Goal: Obtain resource: Obtain resource

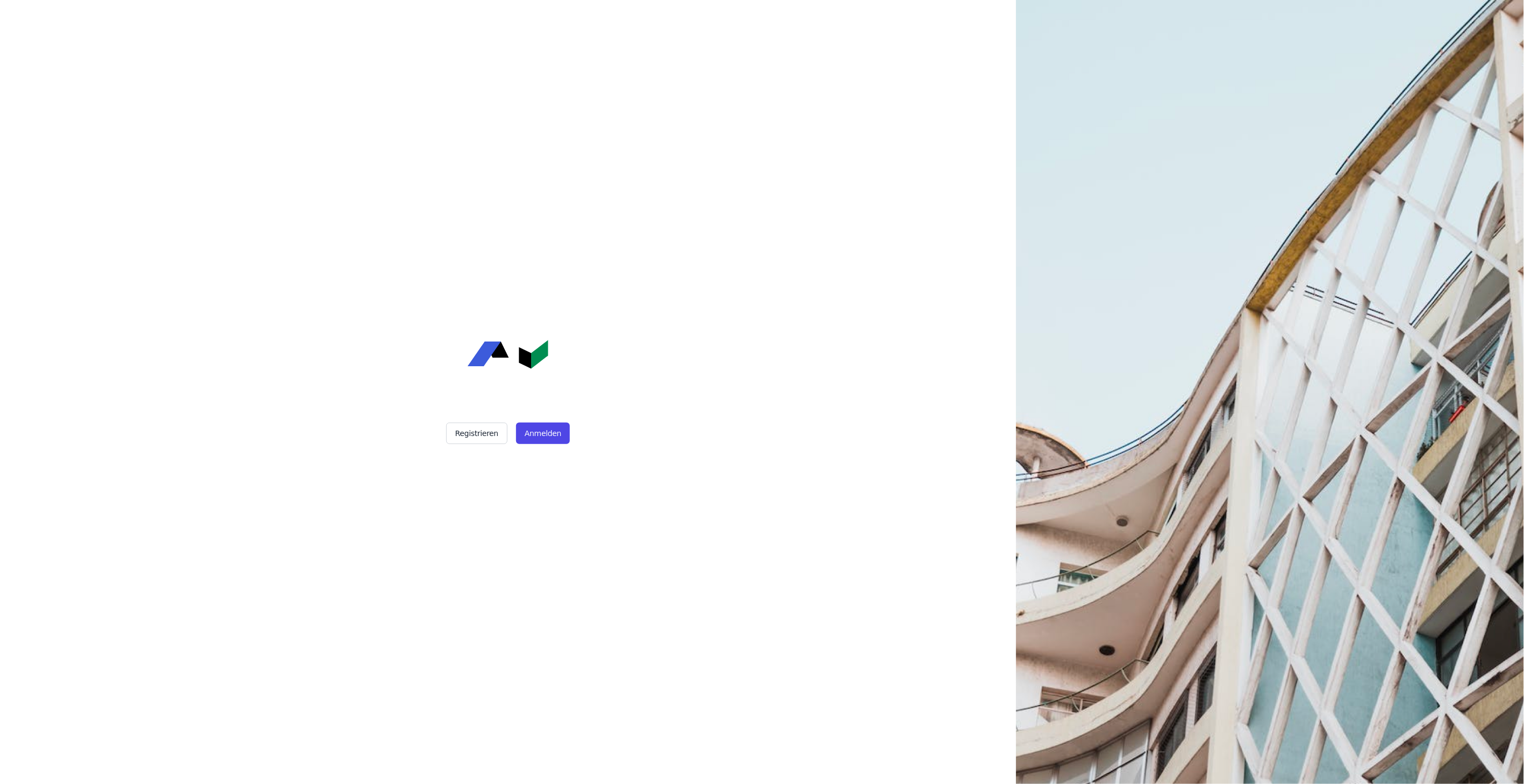
click at [530, 422] on div "Registrieren Anmelden" at bounding box center [507, 392] width 268 height 784
click at [538, 436] on button "Anmelden" at bounding box center [542, 433] width 54 height 22
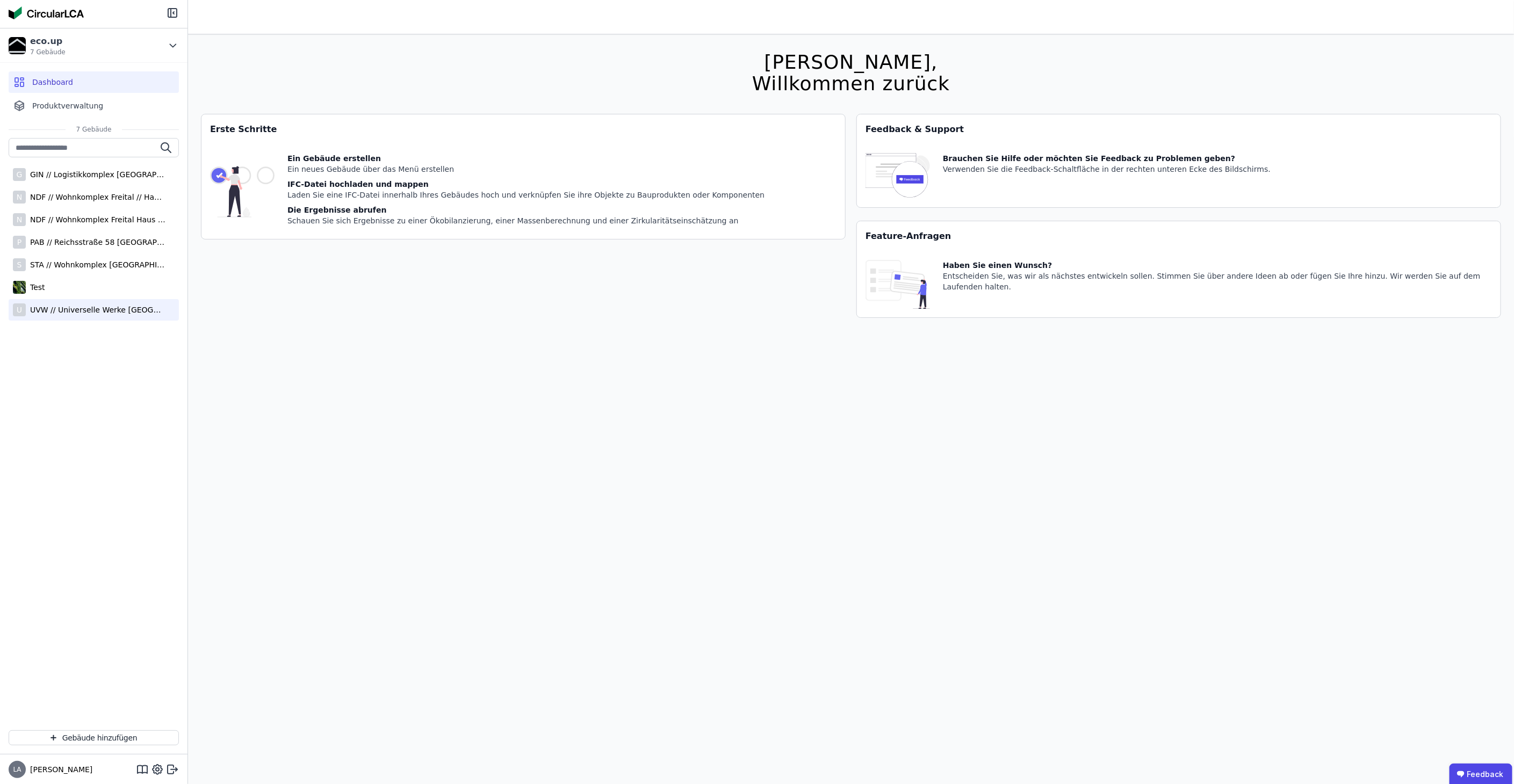
click at [81, 306] on div "UVW // Universelle Werke [GEOGRAPHIC_DATA]" at bounding box center [95, 309] width 139 height 10
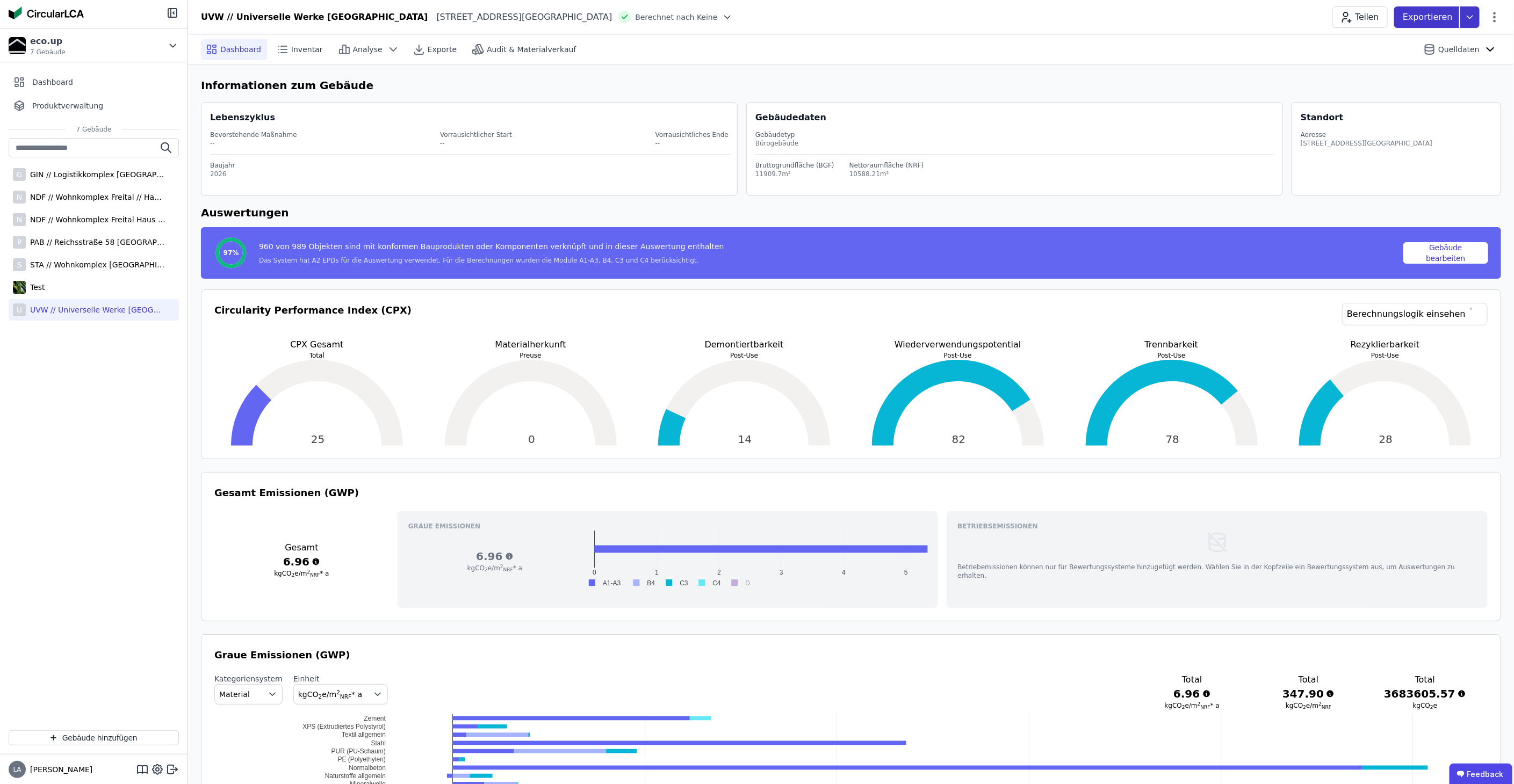
click at [1448, 18] on p "Exportieren" at bounding box center [1428, 17] width 52 height 13
click at [1401, 84] on div "Ökobilanzierung" at bounding box center [1384, 81] width 61 height 10
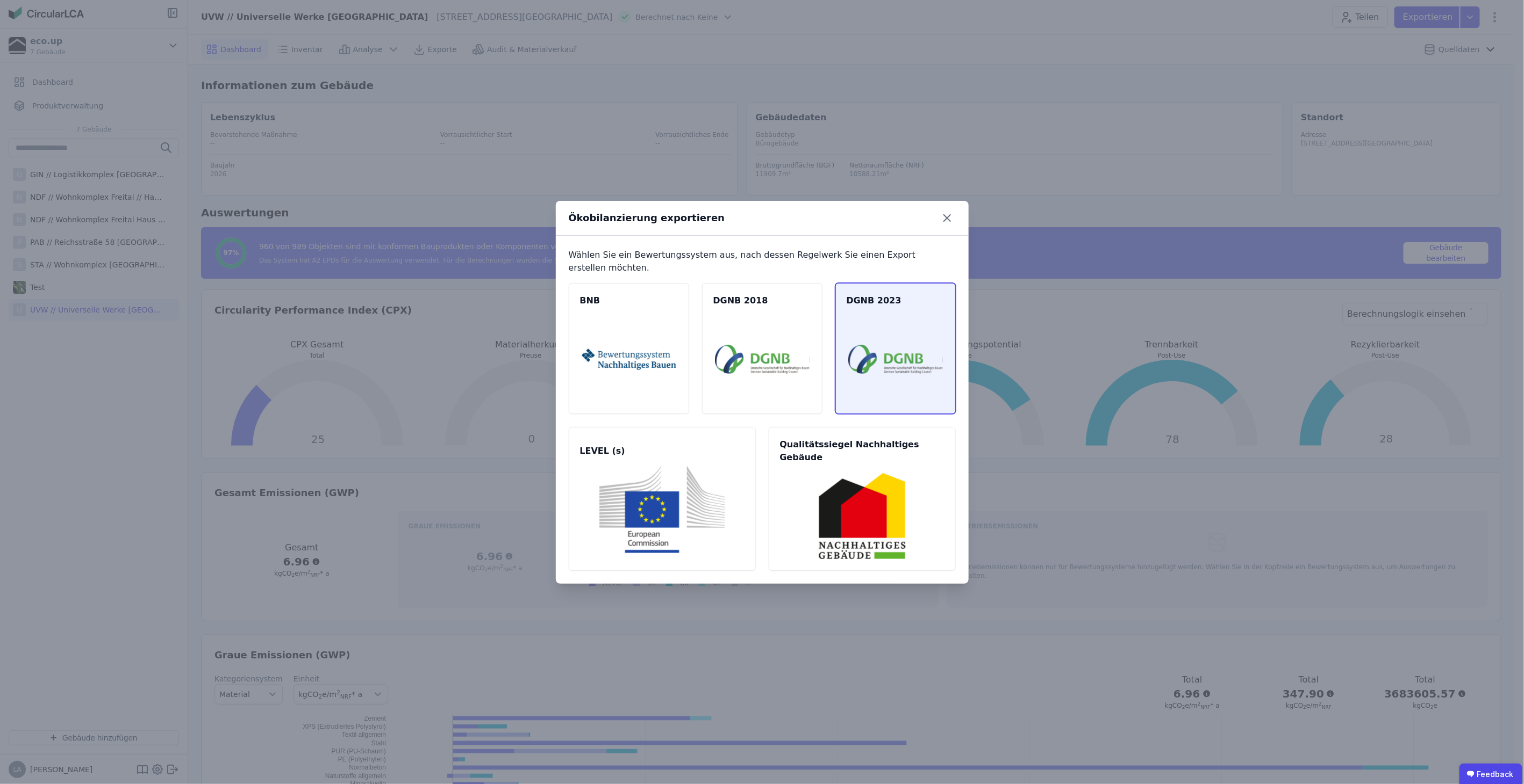
click at [874, 378] on img at bounding box center [896, 359] width 95 height 87
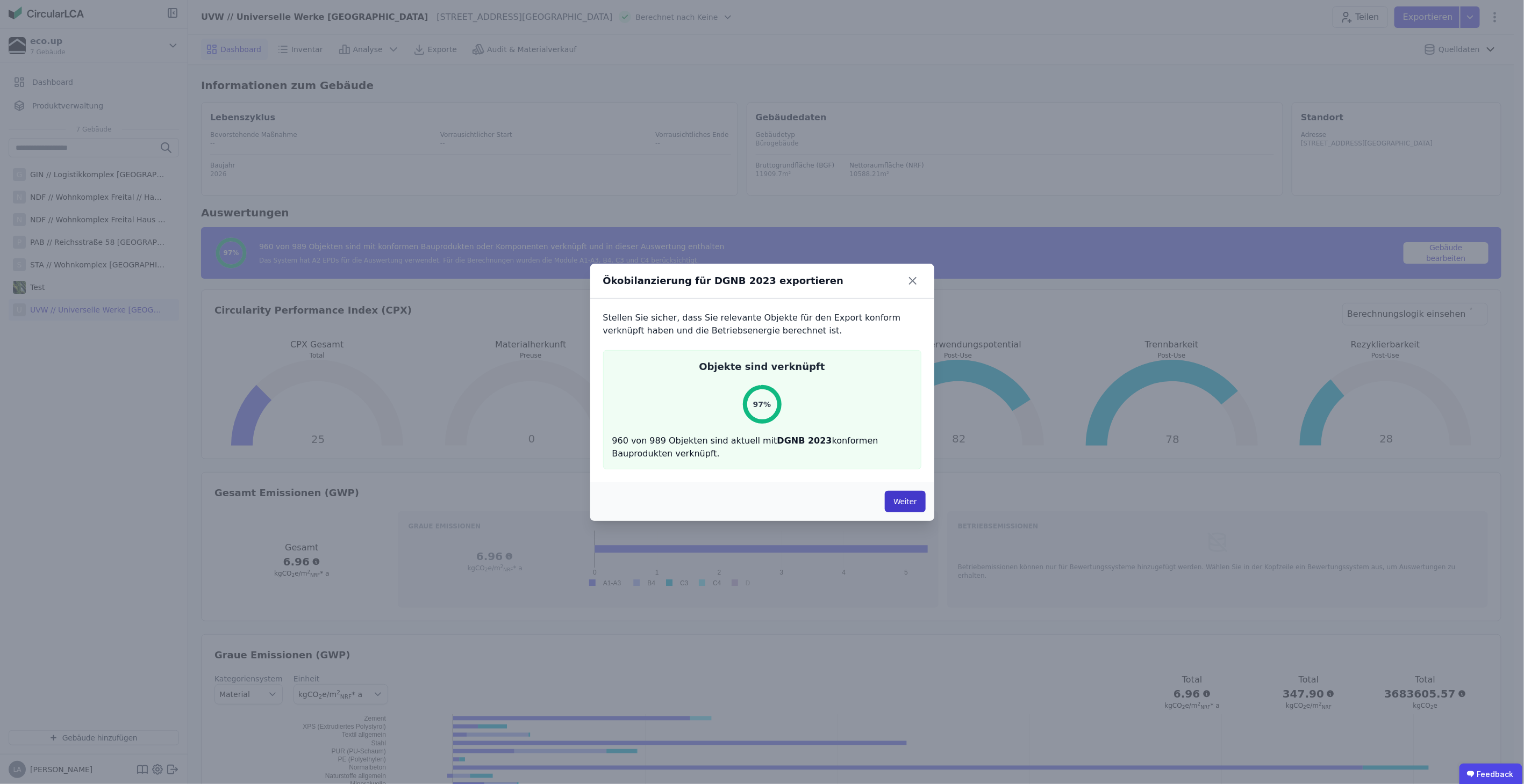
click at [907, 501] on button "Weiter" at bounding box center [905, 501] width 40 height 22
select select "*"
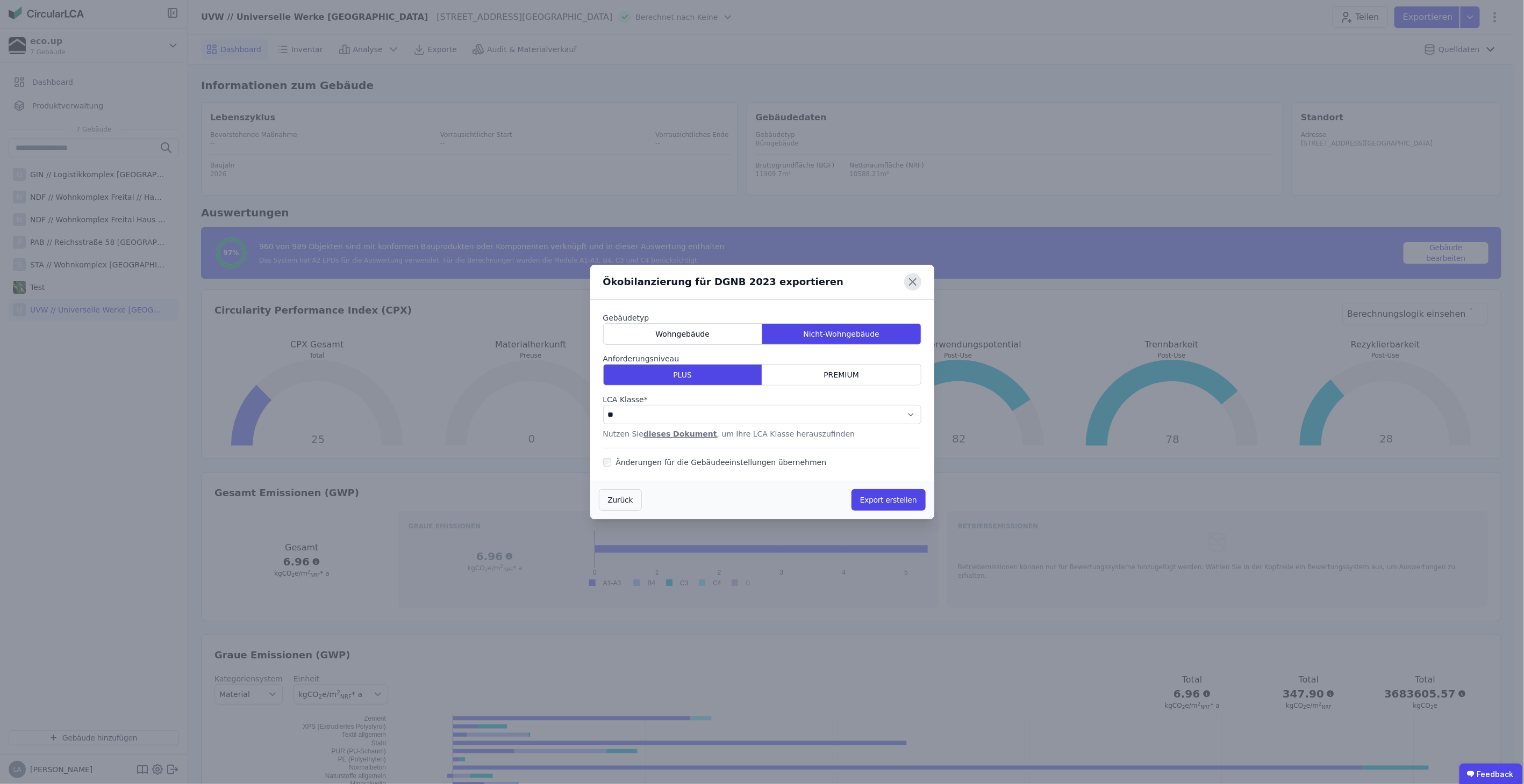
click at [913, 278] on icon at bounding box center [912, 281] width 17 height 17
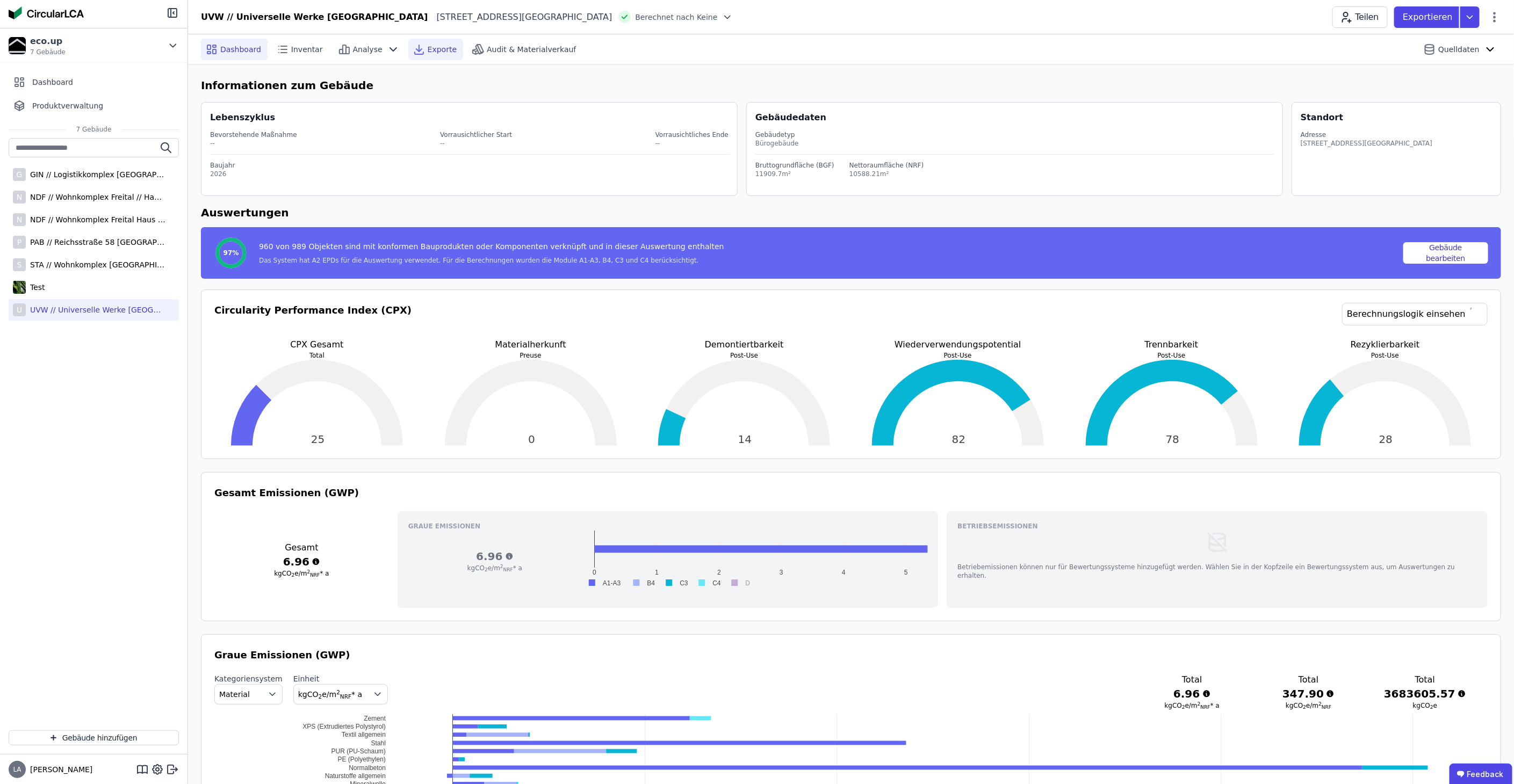
click at [415, 53] on icon at bounding box center [419, 53] width 9 height 2
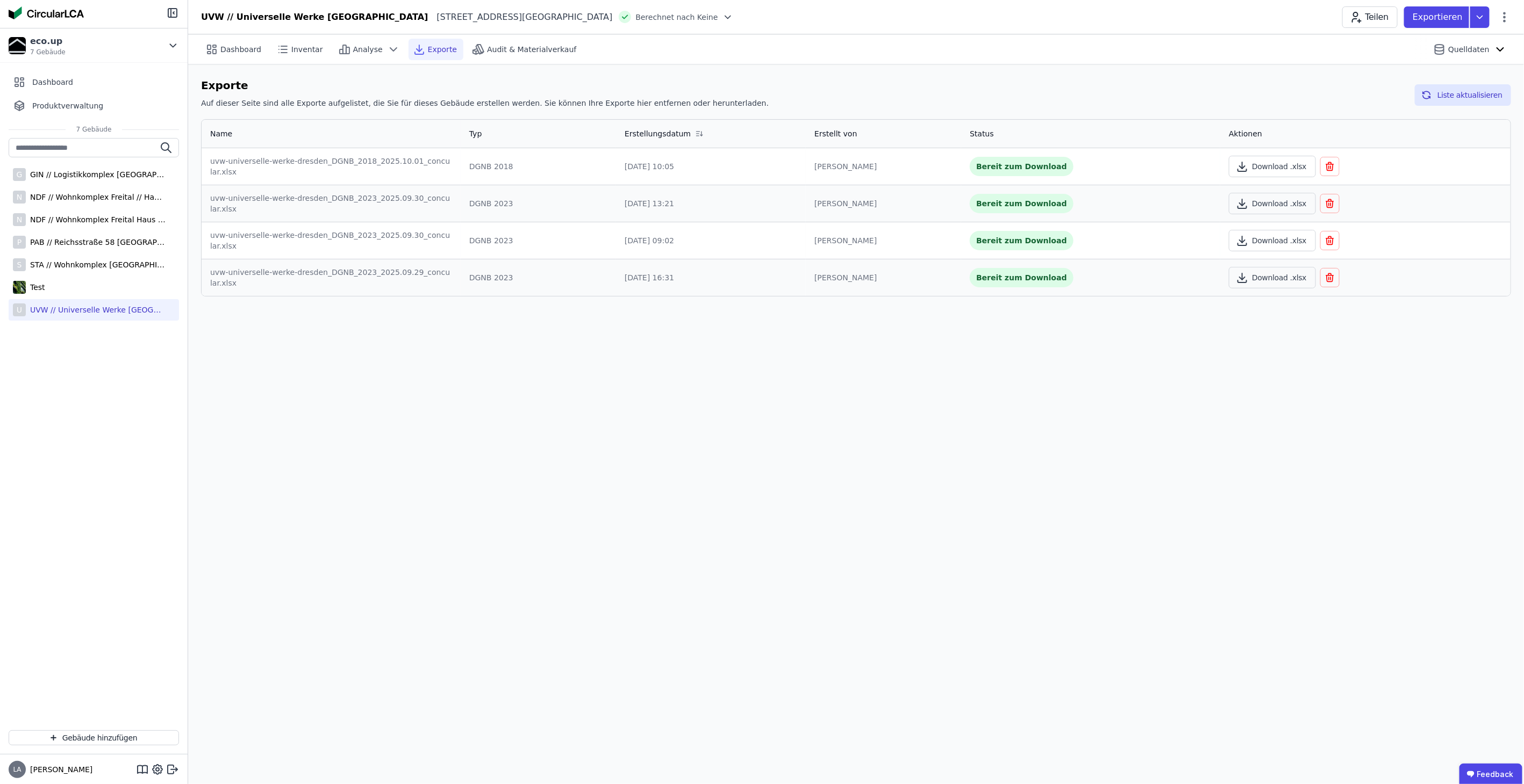
click at [1141, 169] on div "Bereit zum Download" at bounding box center [1091, 167] width 242 height 19
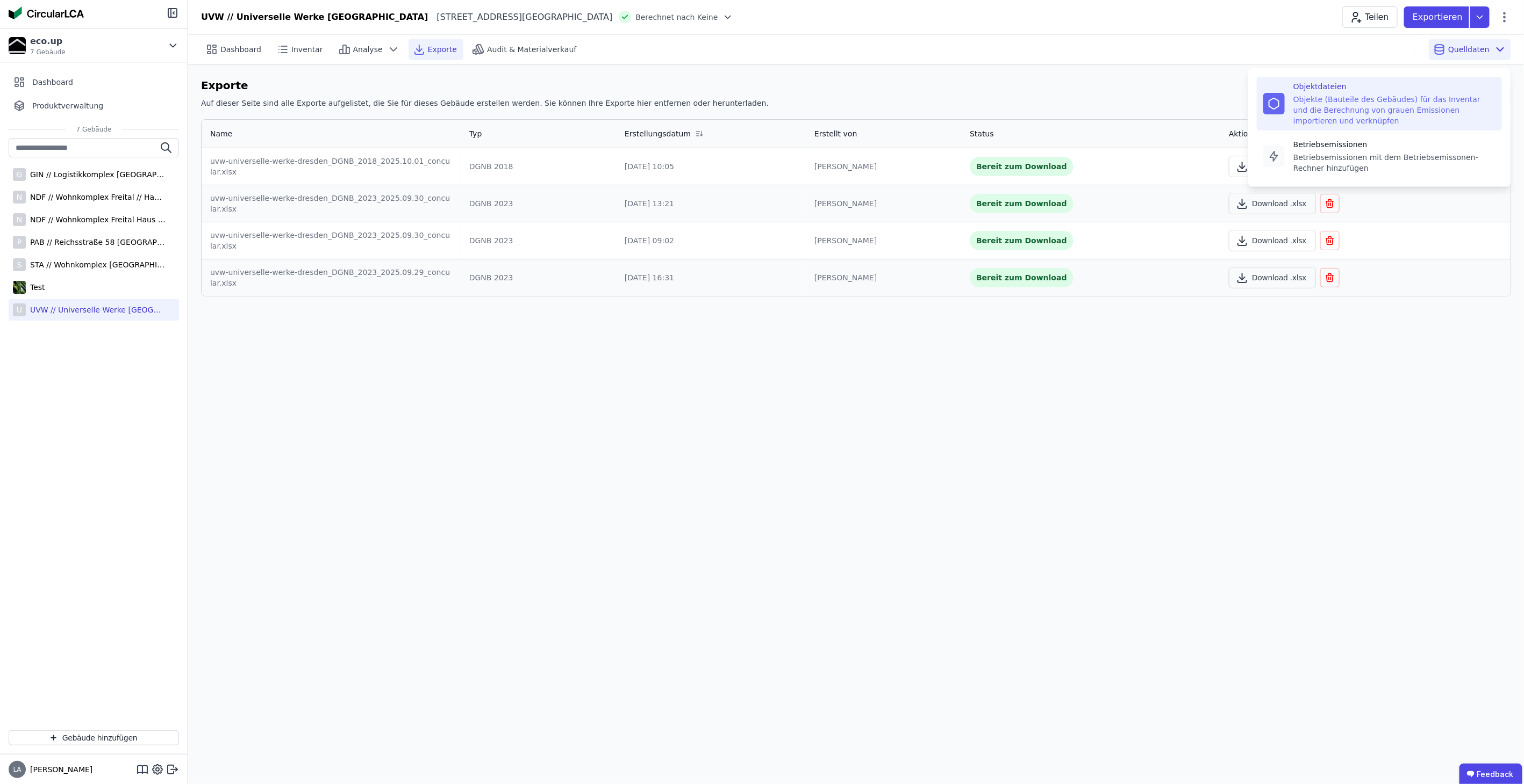
click at [1363, 126] on div "Objektdateien Objekte (Bauteile des Gebäudes) für das Inventar und die Berechnu…" at bounding box center [1379, 103] width 245 height 54
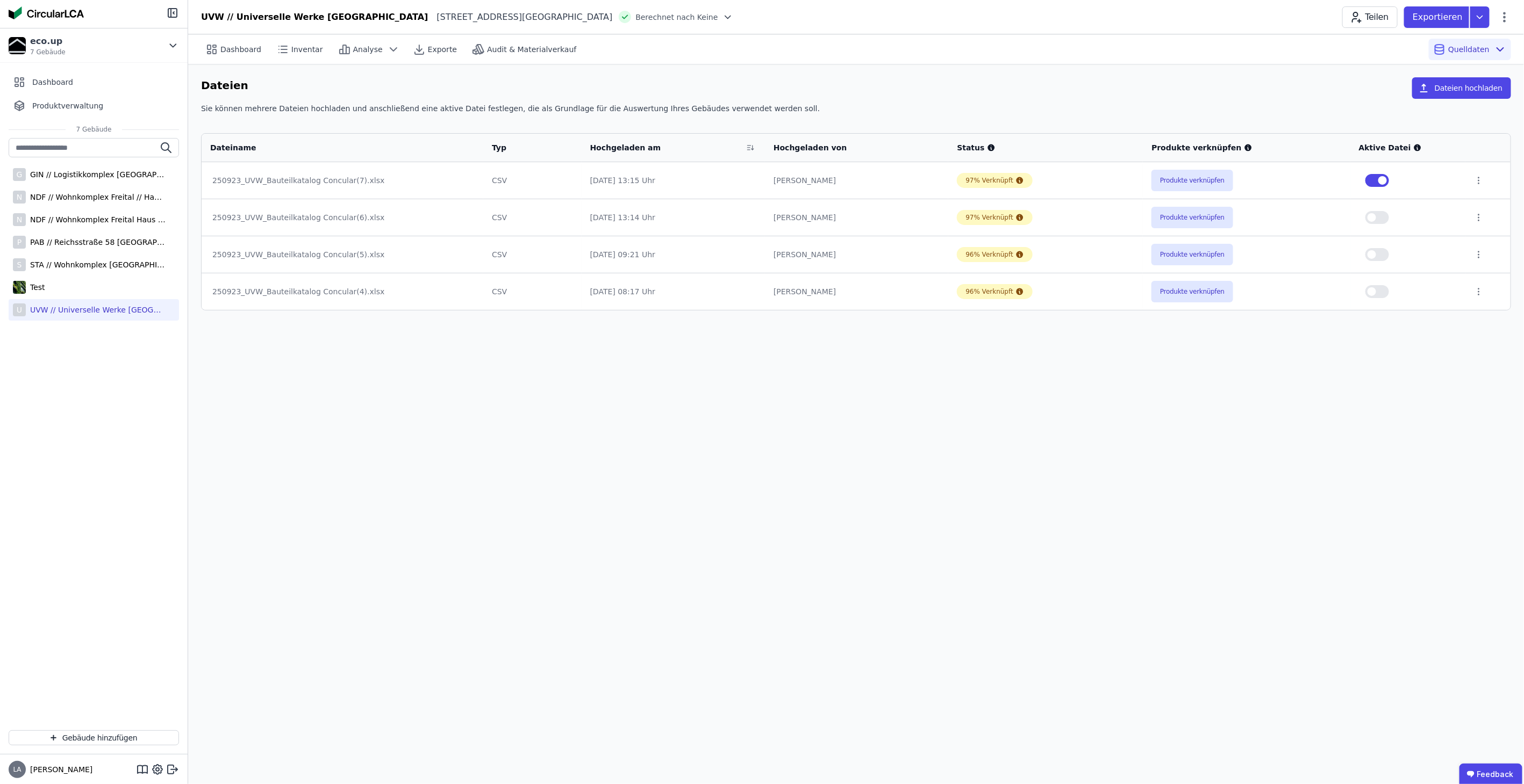
click at [1066, 179] on div "97% Verknüpft" at bounding box center [1045, 180] width 177 height 15
click at [1159, 185] on button "Produkte verknüpfen" at bounding box center [1192, 180] width 82 height 22
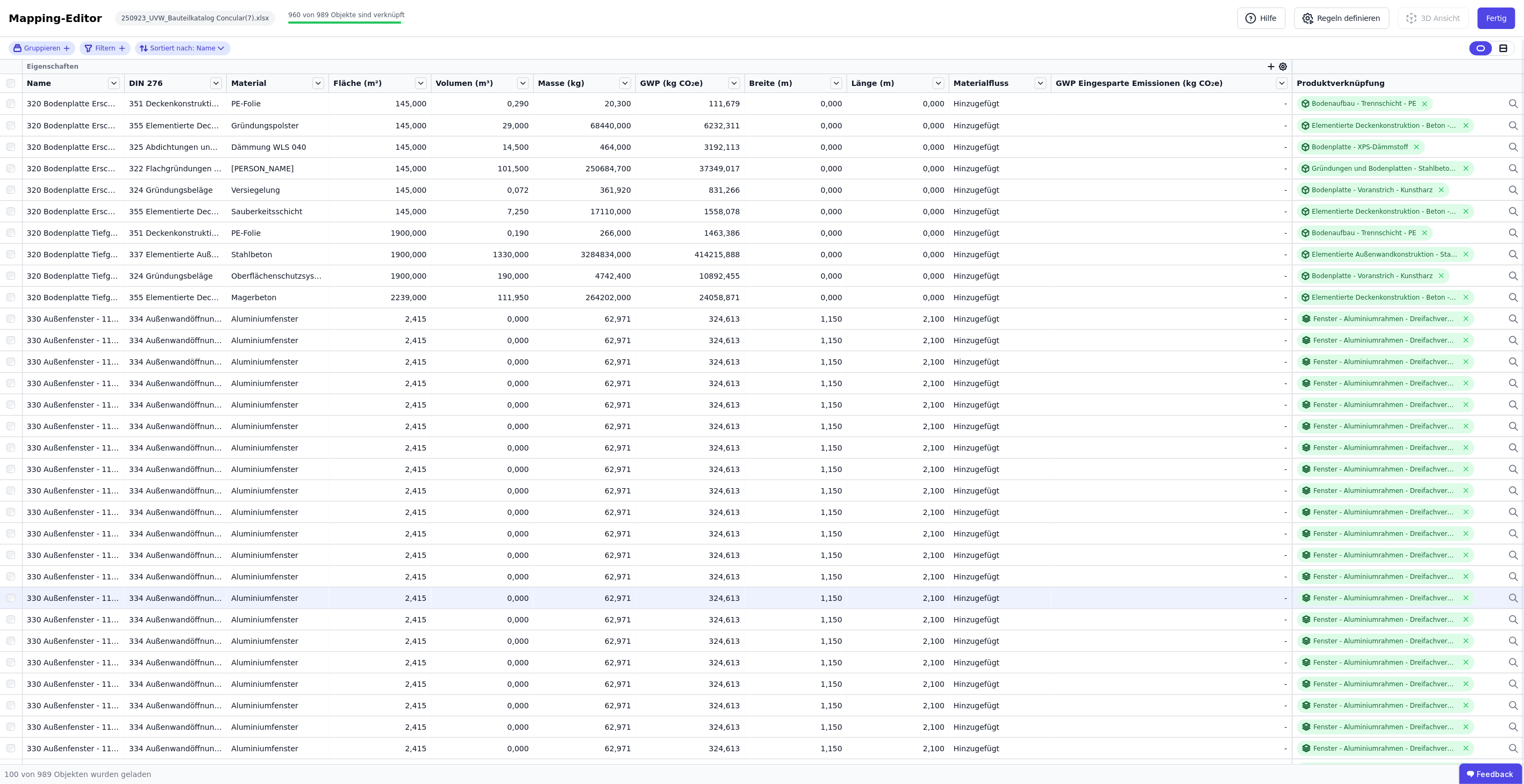
click at [470, 597] on div "0,000" at bounding box center [482, 598] width 93 height 10
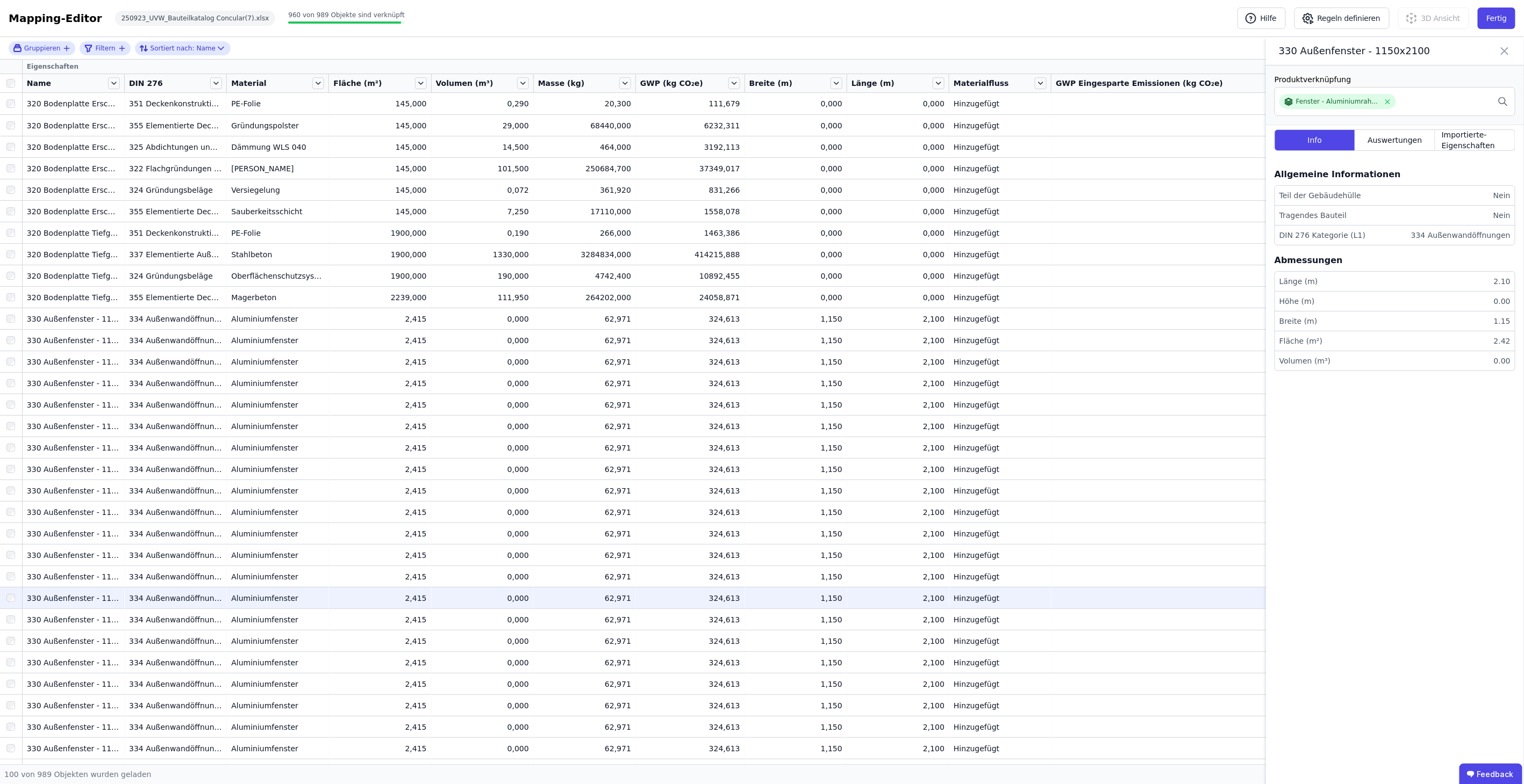
click at [1330, 325] on li "Breite (m) 1.15" at bounding box center [1394, 321] width 240 height 20
click at [1318, 344] on li "Fläche (m²) 2.42" at bounding box center [1394, 341] width 240 height 20
click at [1502, 50] on icon at bounding box center [1505, 50] width 13 height 15
